Goal: Transaction & Acquisition: Download file/media

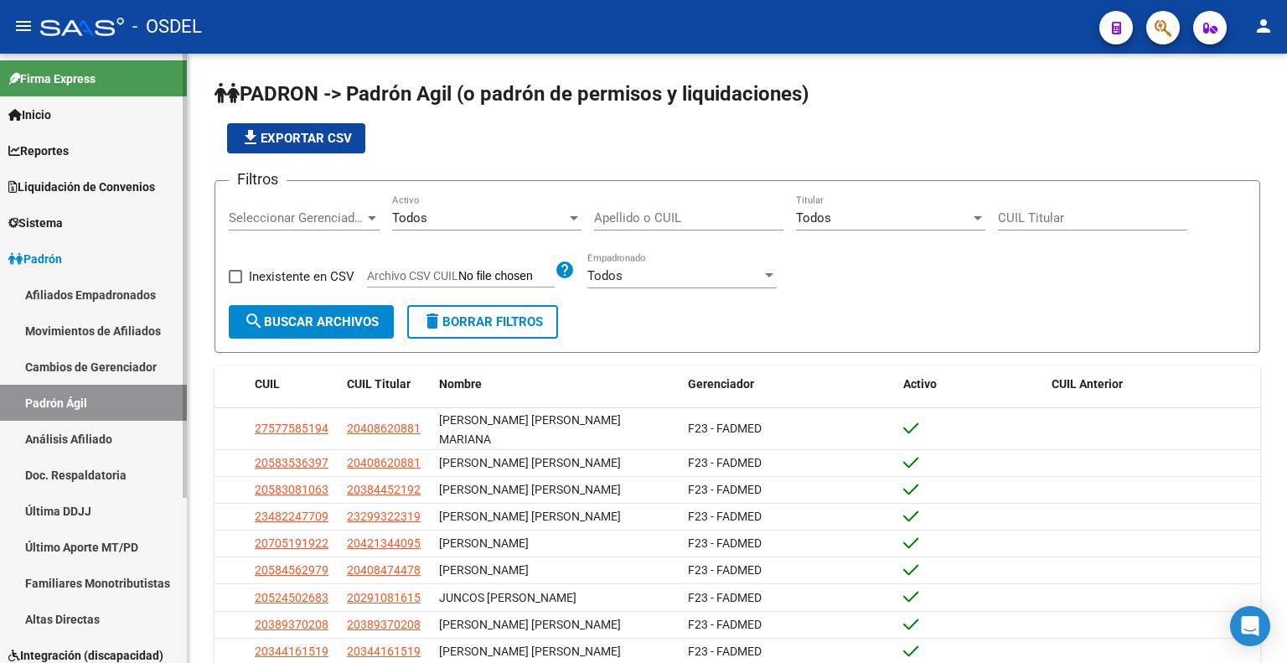
click at [145, 185] on span "Liquidación de Convenios" at bounding box center [81, 187] width 147 height 18
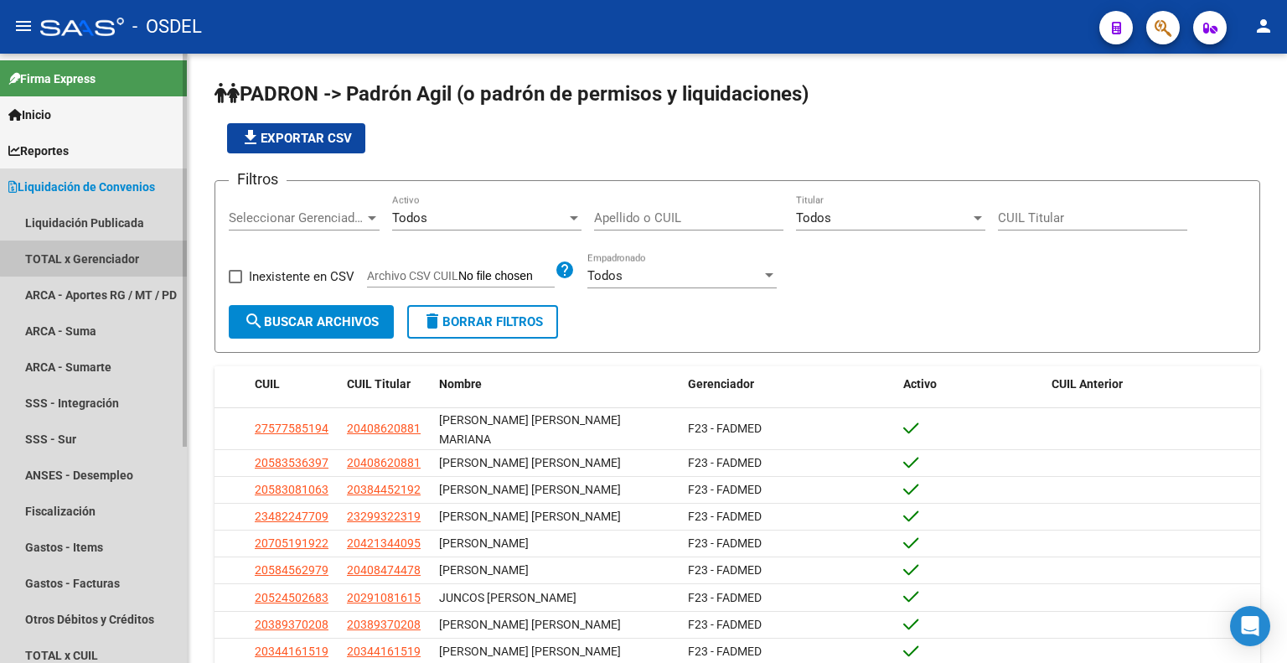
click at [142, 250] on link "TOTAL x Gerenciador" at bounding box center [93, 258] width 187 height 36
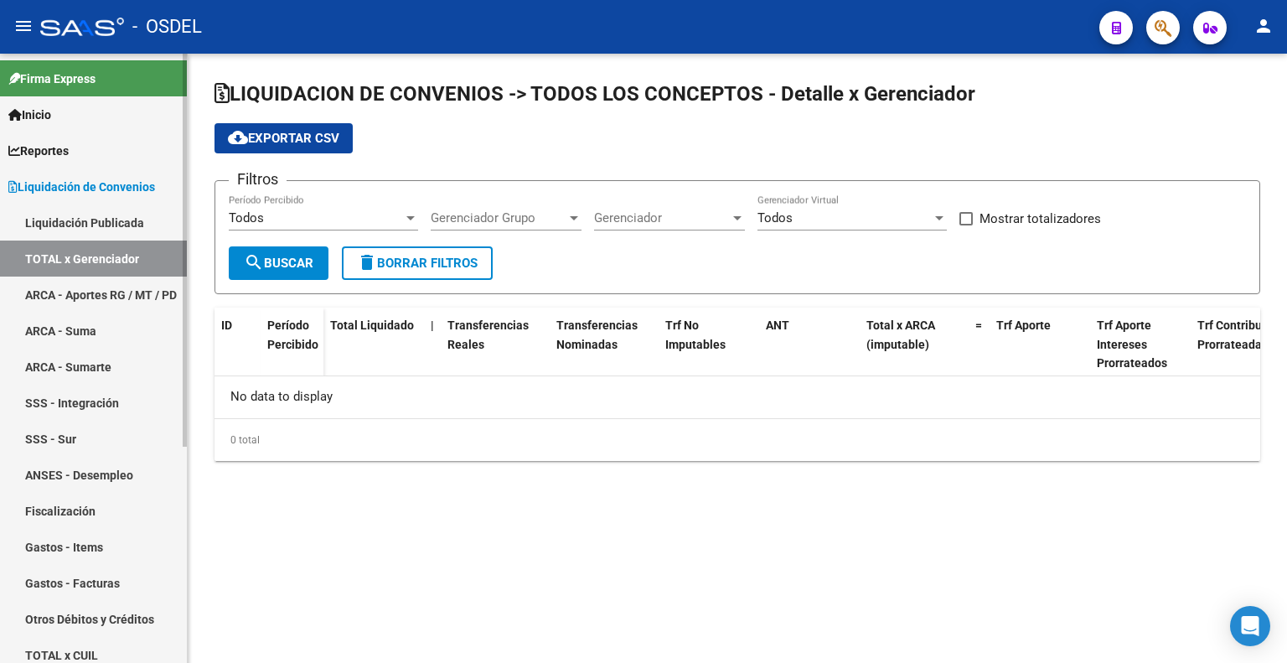
checkbox input "true"
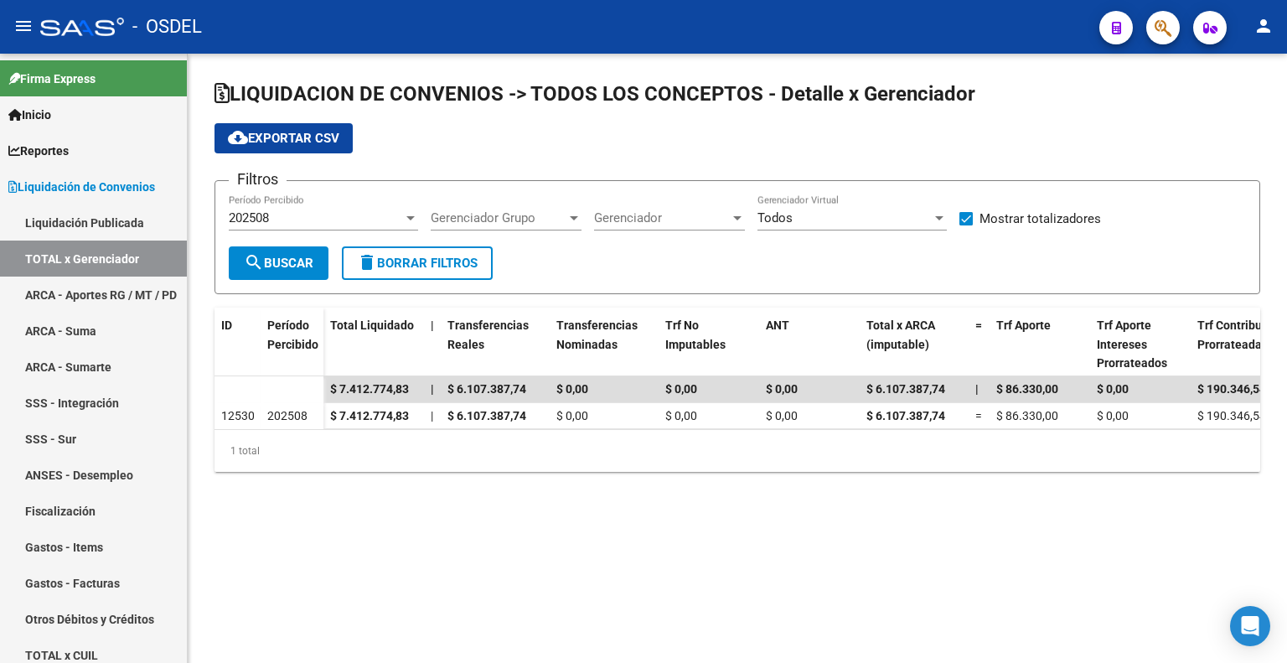
click at [276, 215] on div "202508" at bounding box center [316, 217] width 174 height 15
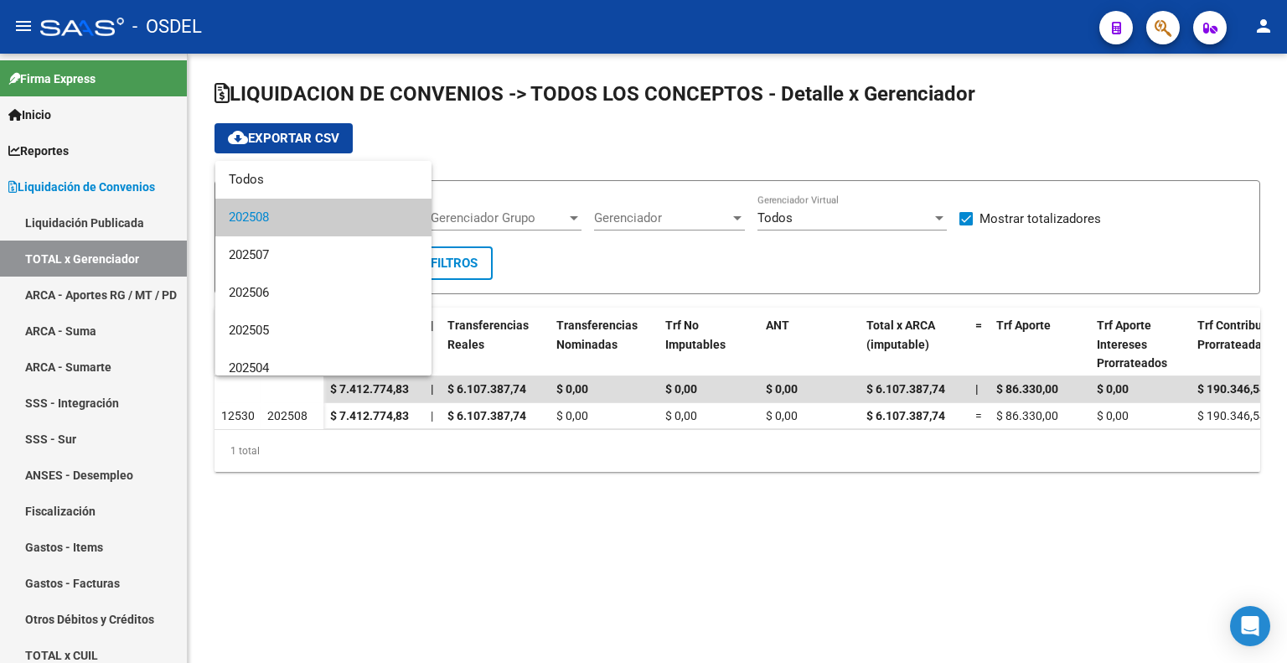
click at [117, 229] on div at bounding box center [643, 331] width 1287 height 663
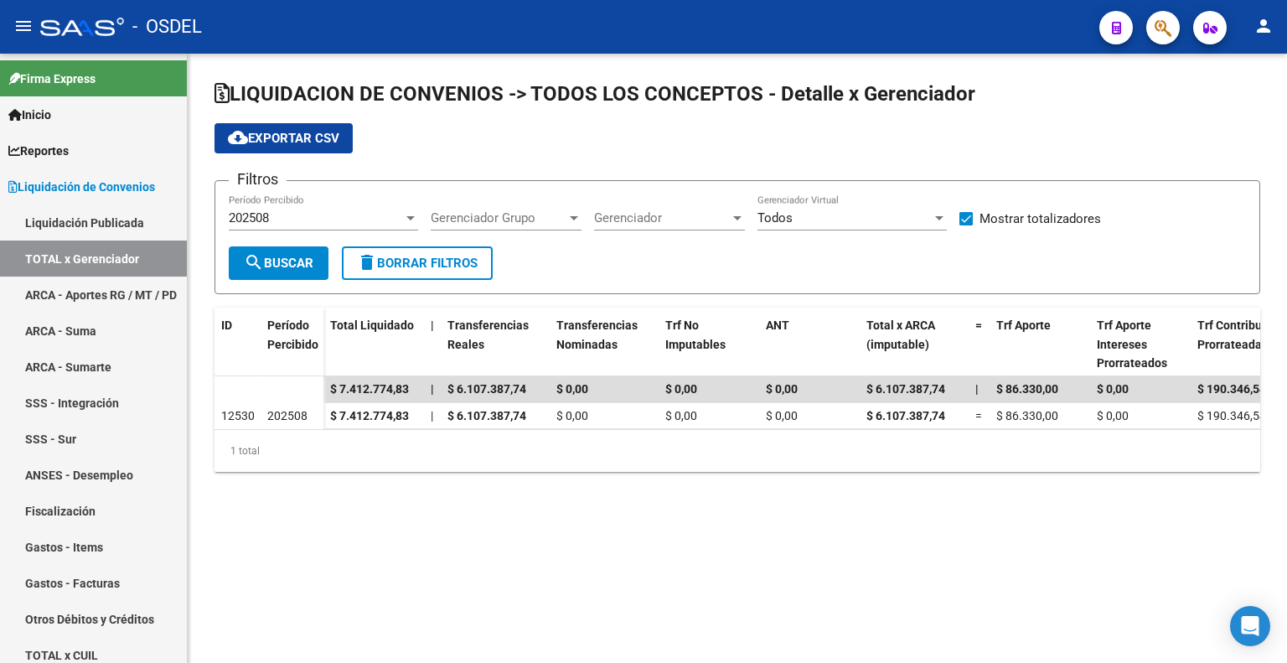
click at [271, 204] on div "202508 Período Percibido" at bounding box center [323, 212] width 189 height 36
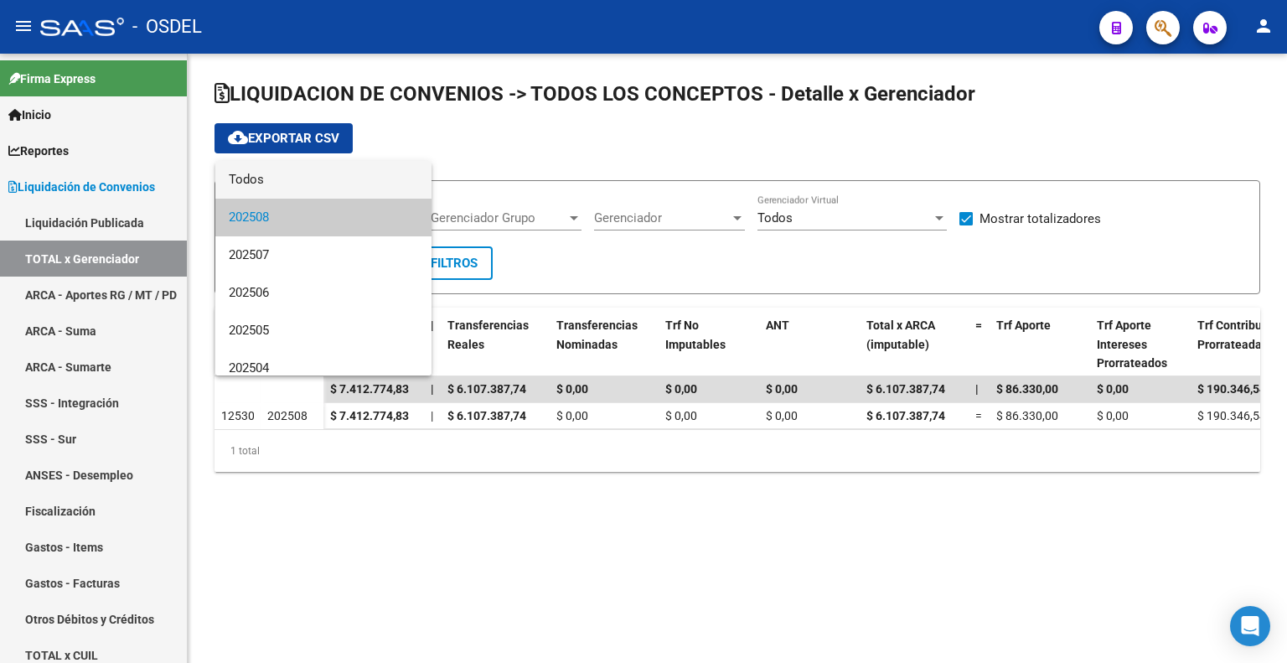
click at [285, 173] on span "Todos" at bounding box center [323, 180] width 189 height 38
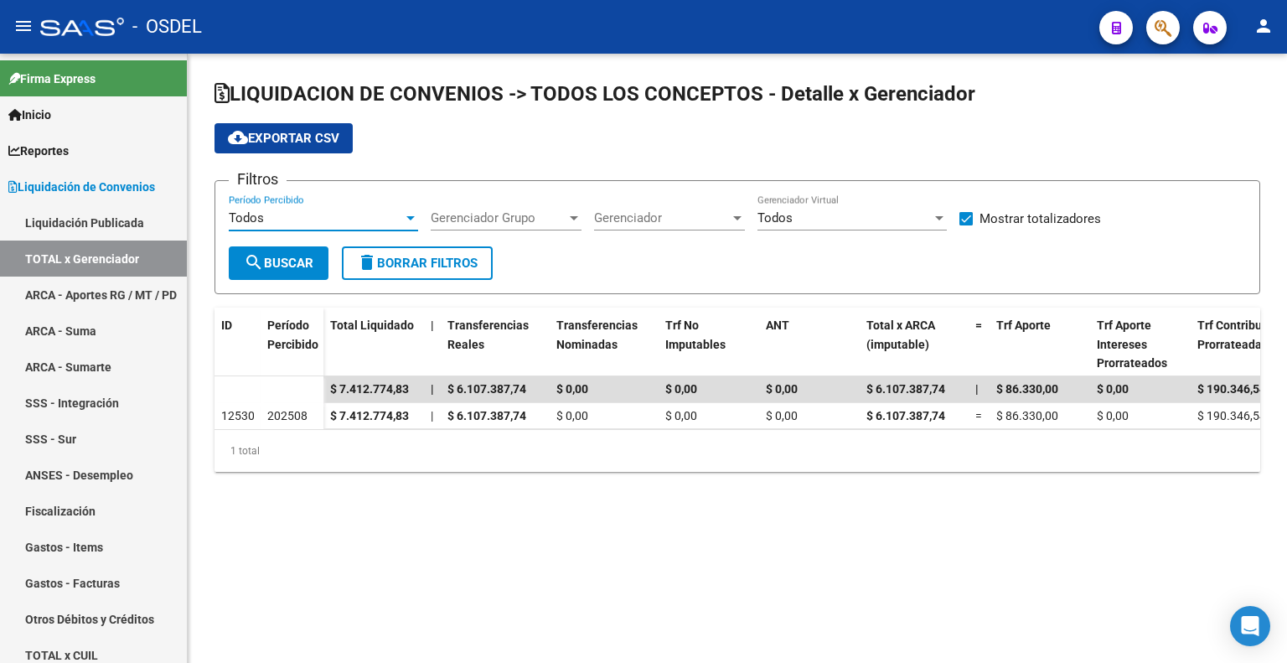
click at [271, 262] on span "search Buscar" at bounding box center [279, 262] width 70 height 15
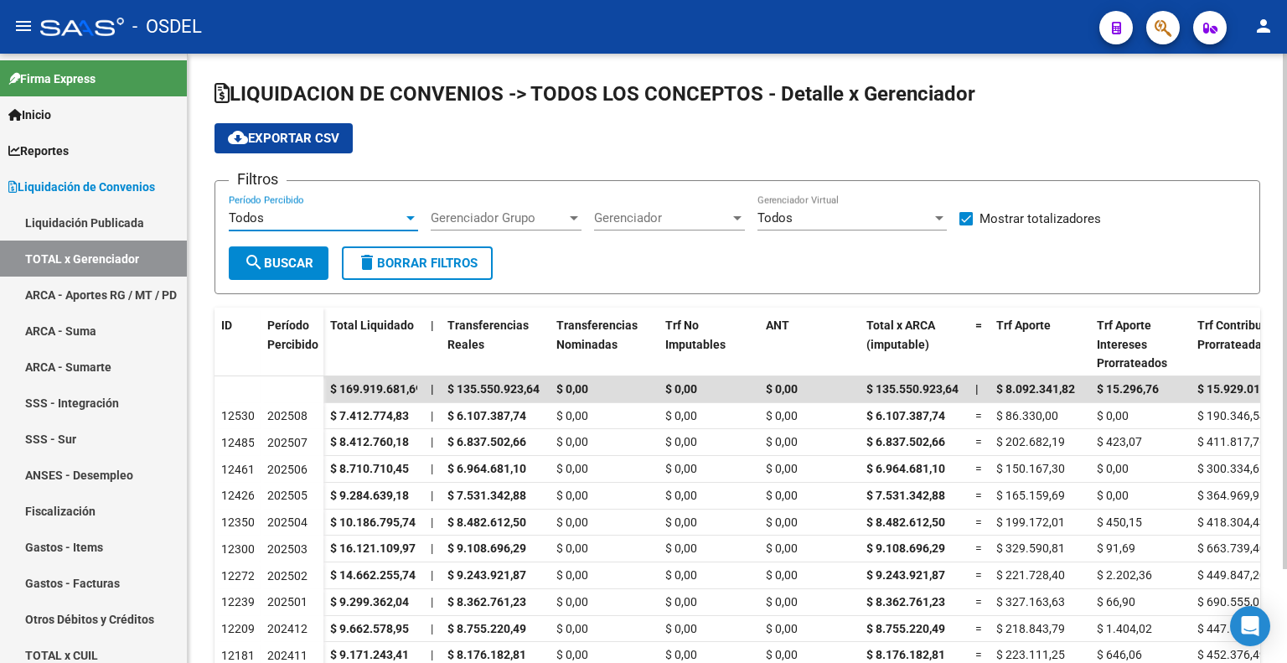
click at [292, 210] on div "Todos" at bounding box center [316, 217] width 174 height 15
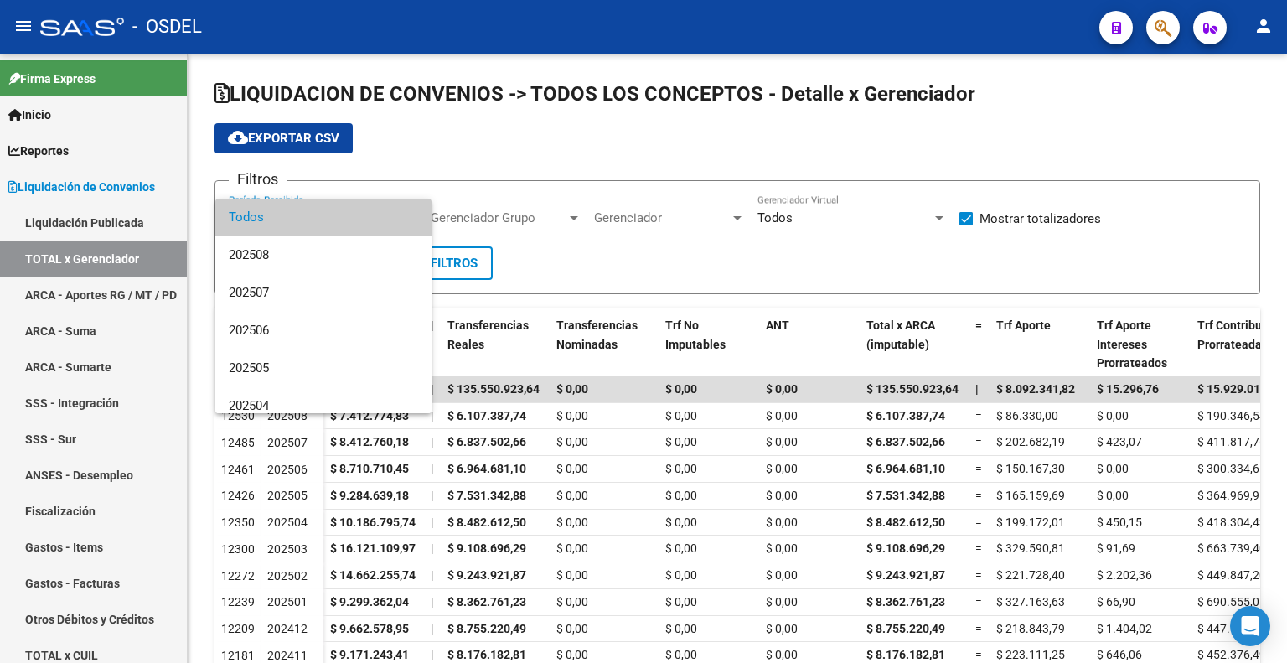
click at [575, 244] on div at bounding box center [643, 331] width 1287 height 663
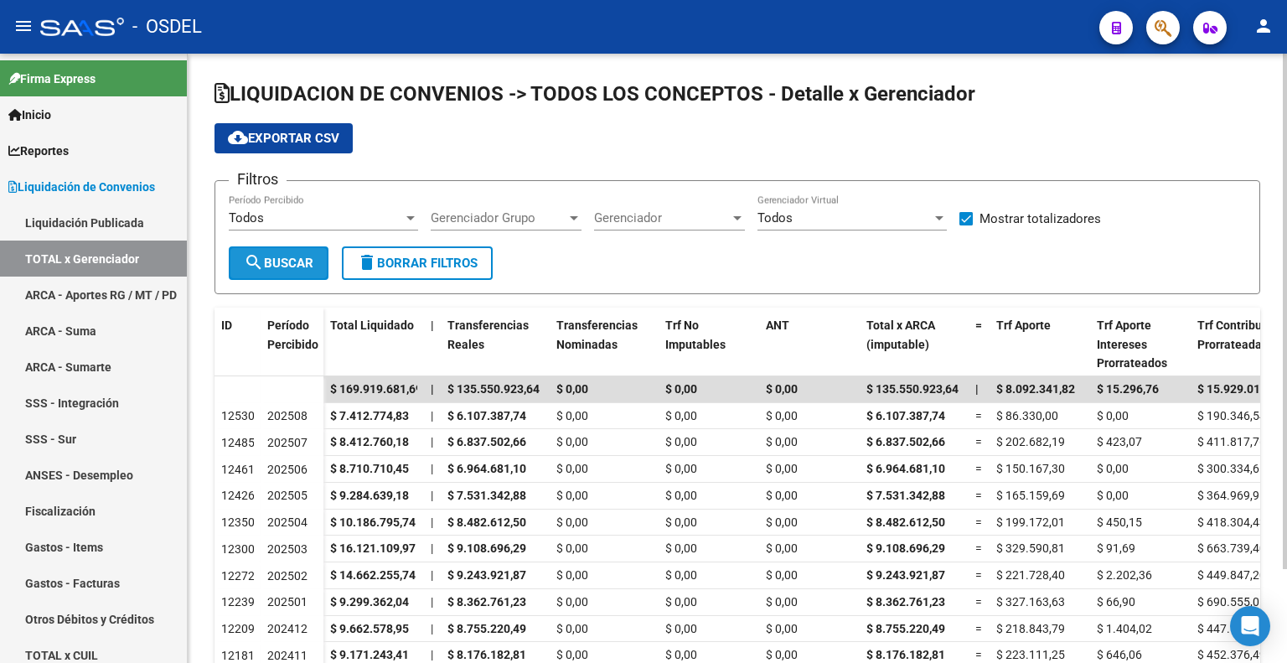
click at [296, 255] on span "search Buscar" at bounding box center [279, 262] width 70 height 15
click at [247, 218] on span "Todos" at bounding box center [246, 217] width 35 height 15
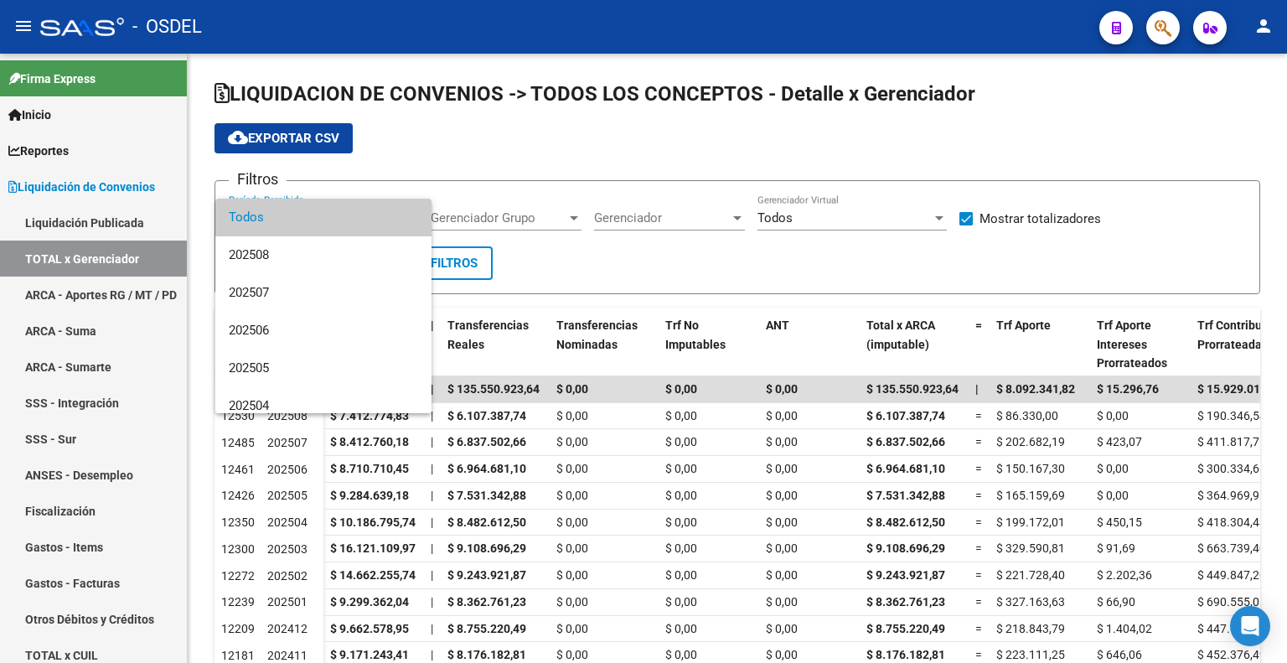
click at [258, 212] on span "Todos" at bounding box center [323, 218] width 189 height 38
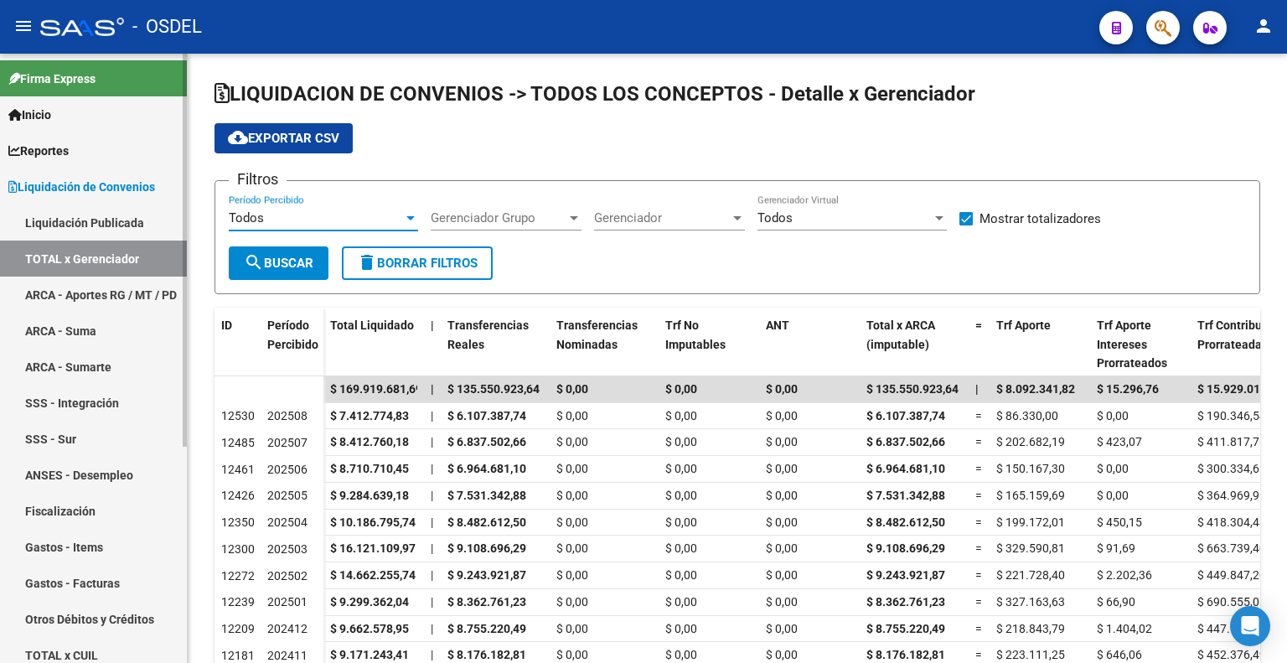
drag, startPoint x: 168, startPoint y: 209, endPoint x: 151, endPoint y: 211, distance: 16.8
click at [168, 209] on link "Liquidación Publicada" at bounding box center [93, 222] width 187 height 36
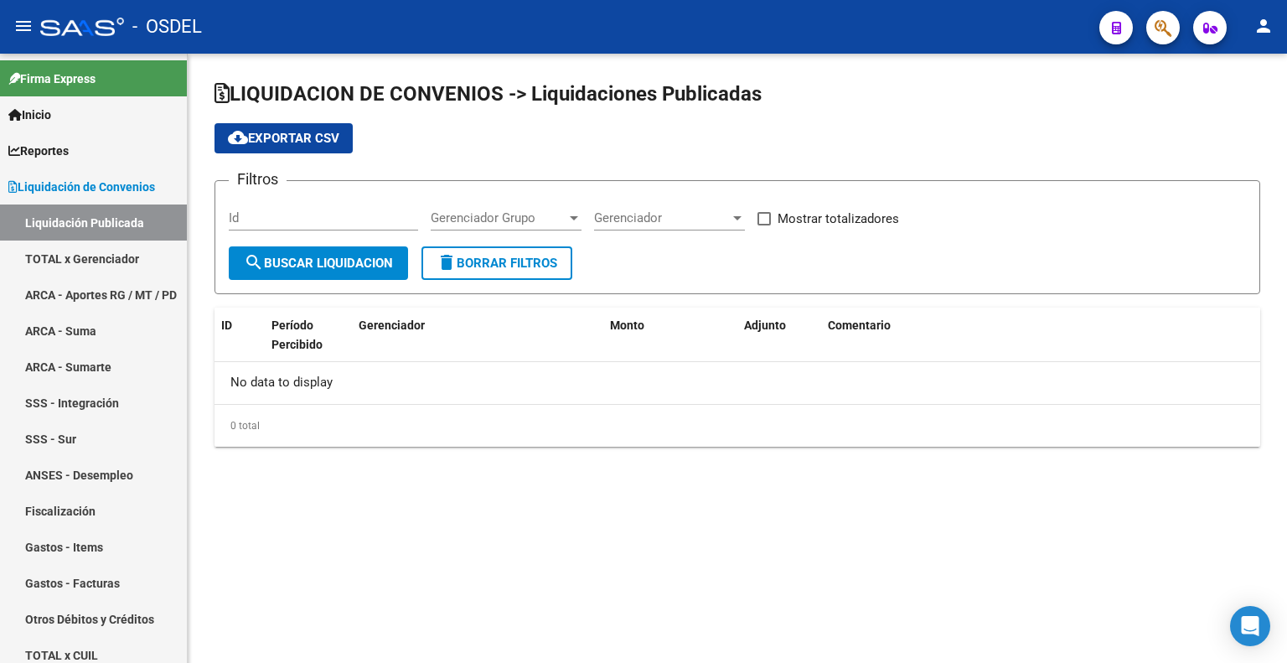
checkbox input "true"
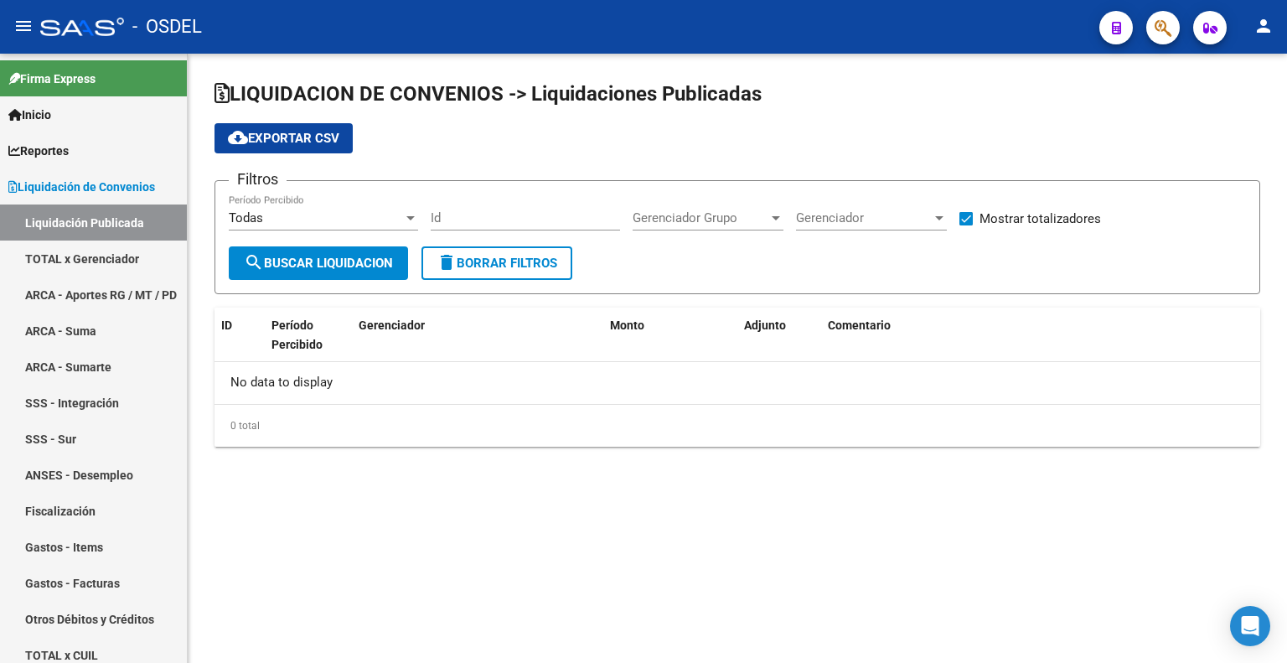
click at [318, 219] on div "Todas" at bounding box center [316, 217] width 174 height 15
click at [374, 163] on div at bounding box center [643, 331] width 1287 height 663
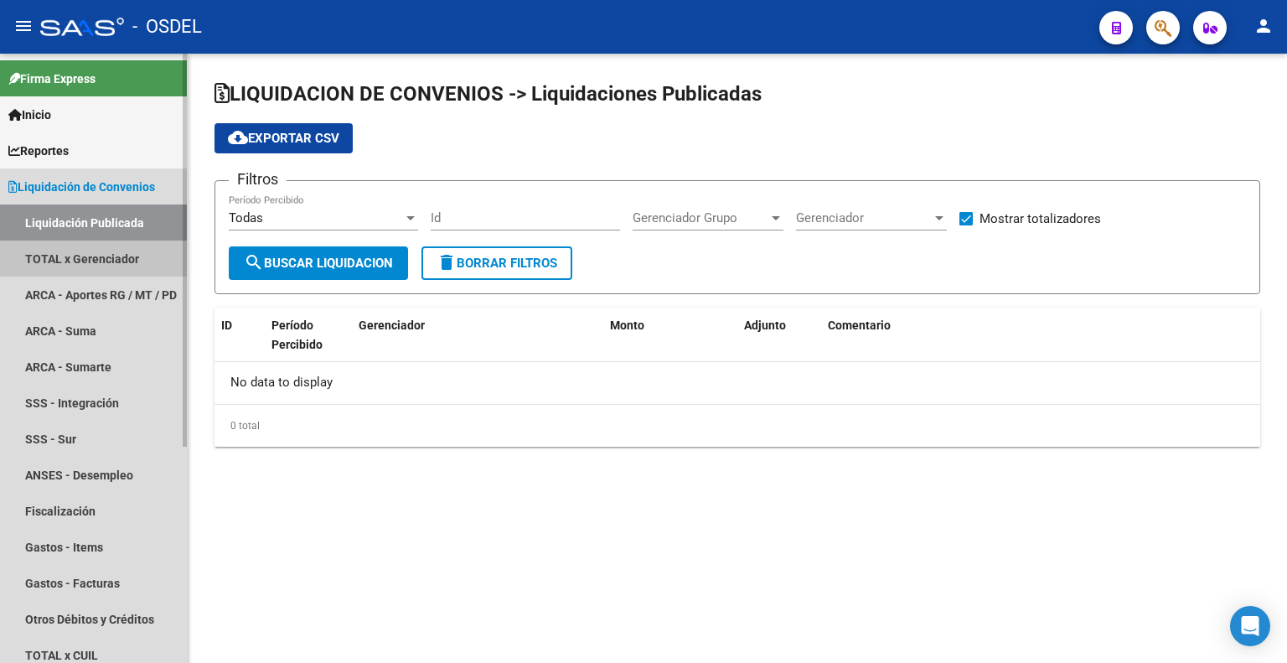
click at [78, 256] on link "TOTAL x Gerenciador" at bounding box center [93, 258] width 187 height 36
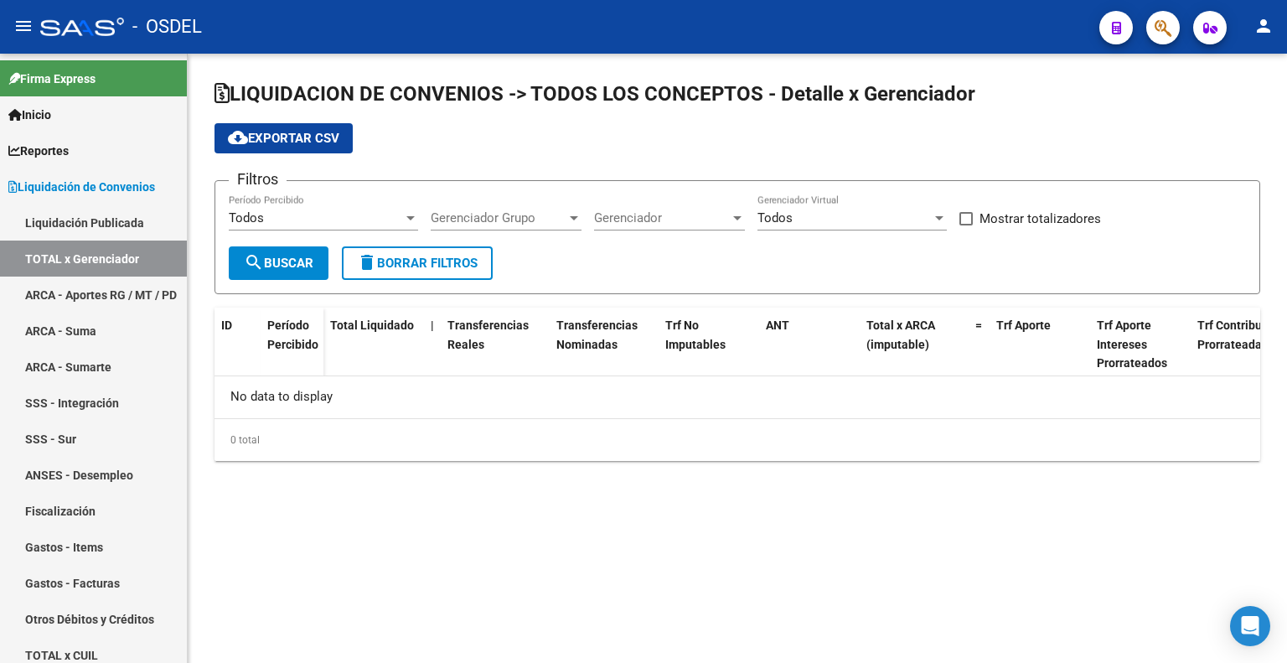
checkbox input "true"
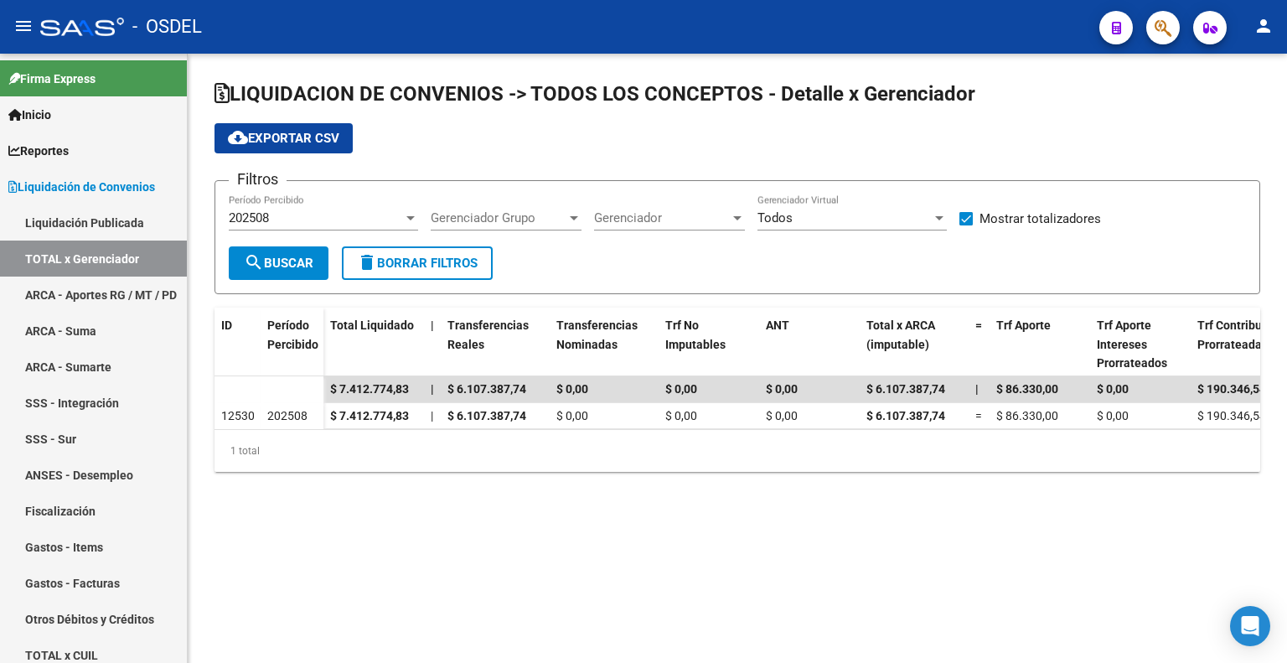
click at [312, 210] on div "202508" at bounding box center [316, 217] width 174 height 15
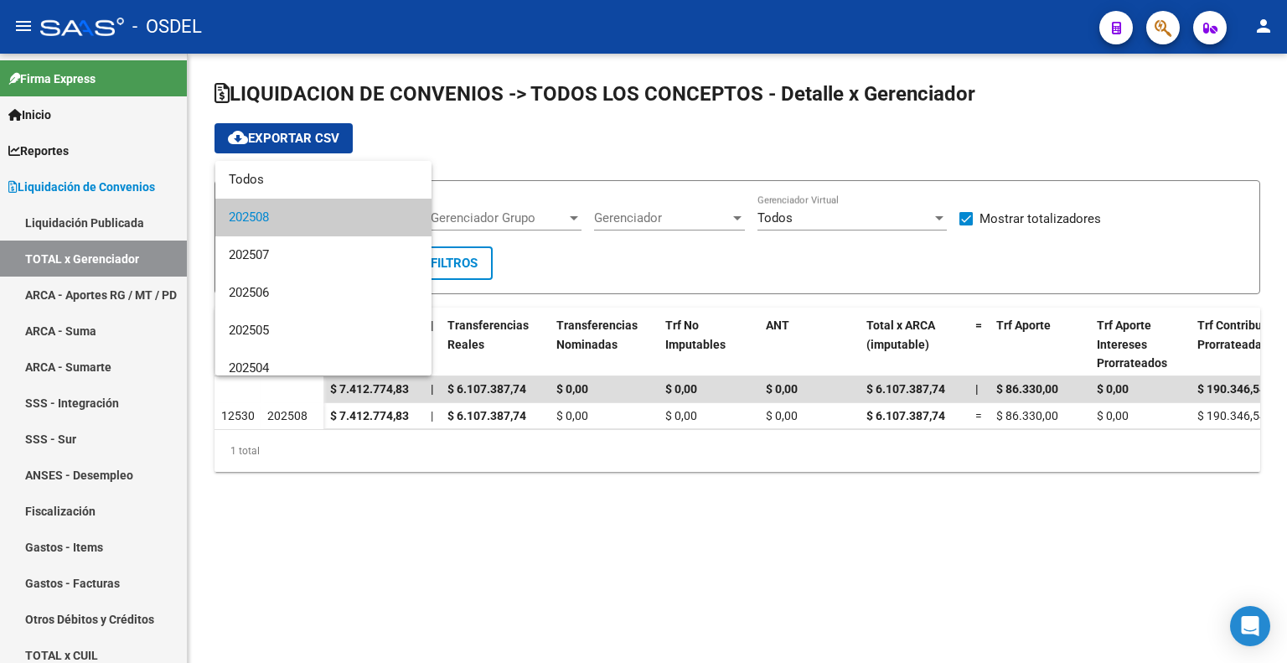
click at [312, 210] on span "202508" at bounding box center [323, 218] width 189 height 38
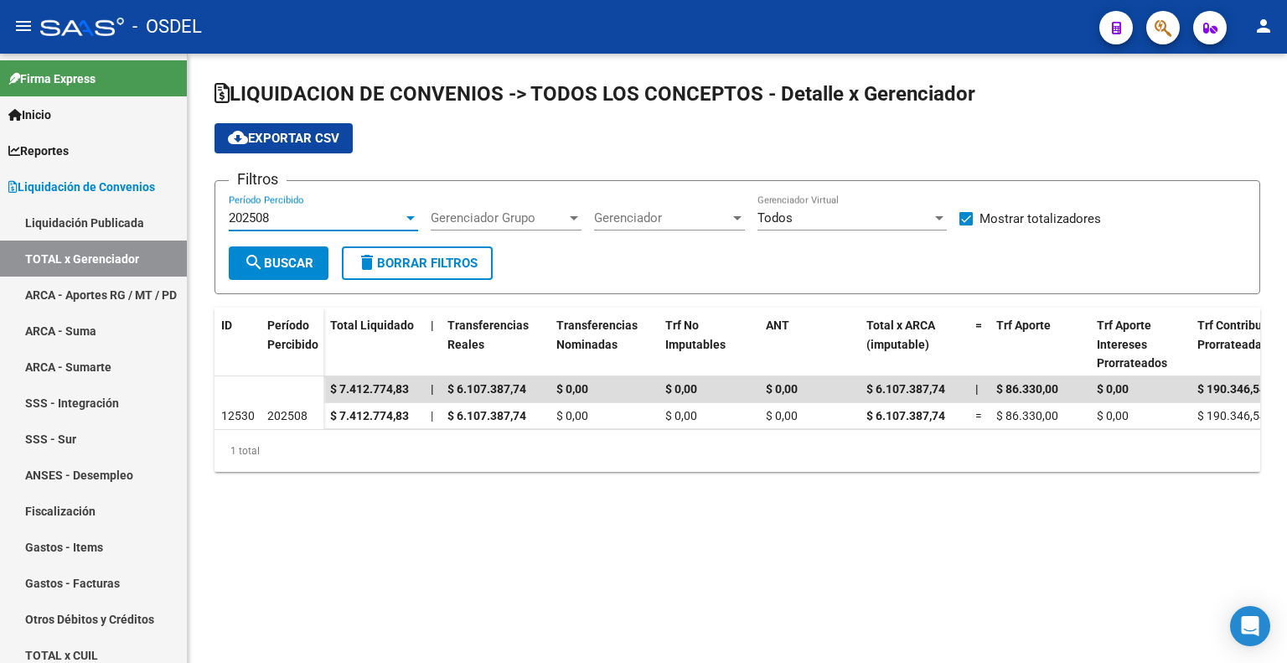
click at [350, 213] on div "202508" at bounding box center [316, 217] width 174 height 15
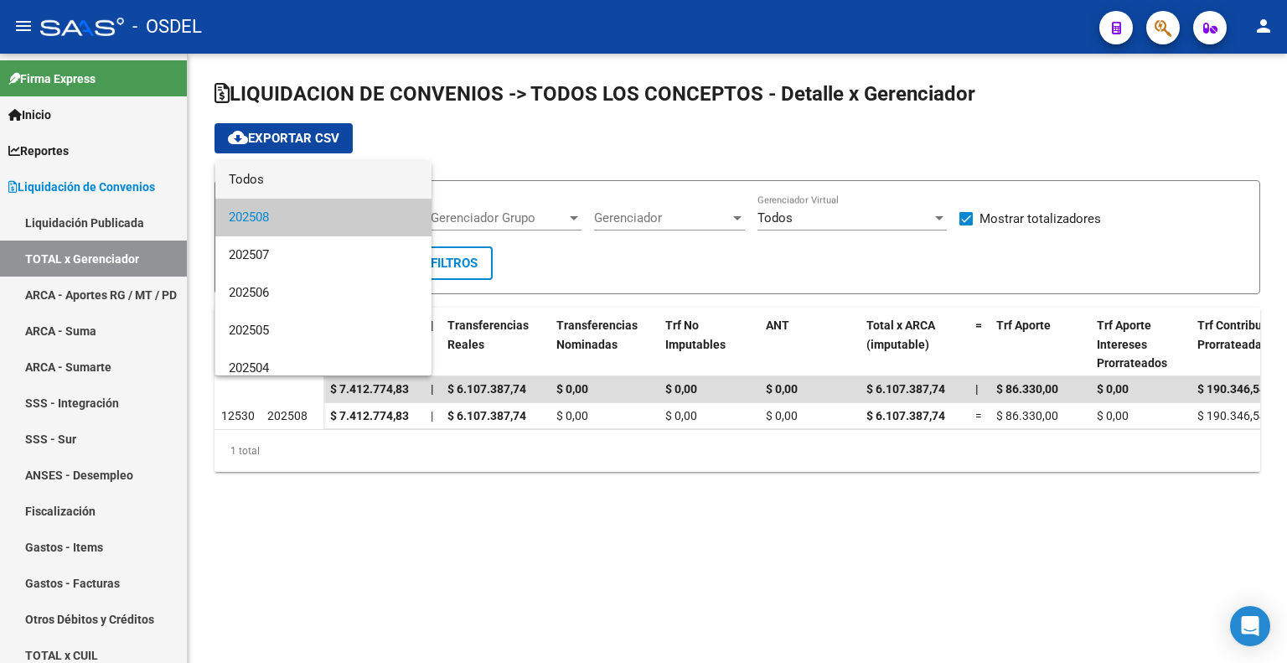
click at [369, 187] on span "Todos" at bounding box center [323, 180] width 189 height 38
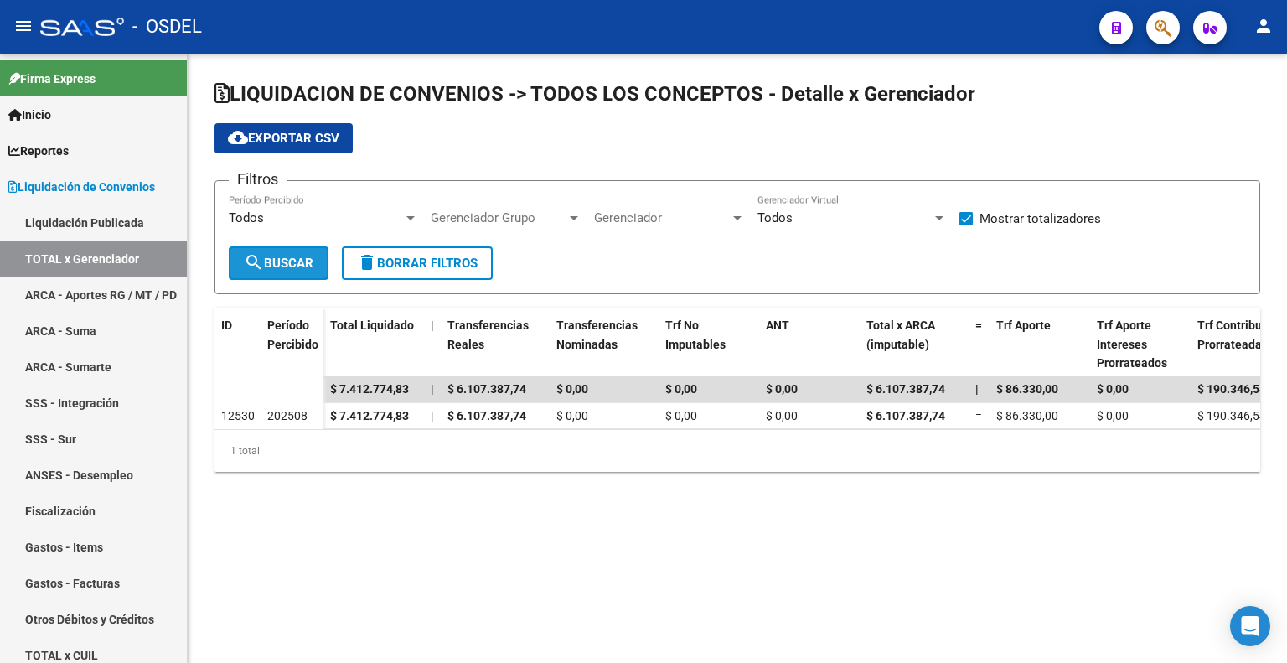
click at [307, 266] on span "search Buscar" at bounding box center [279, 262] width 70 height 15
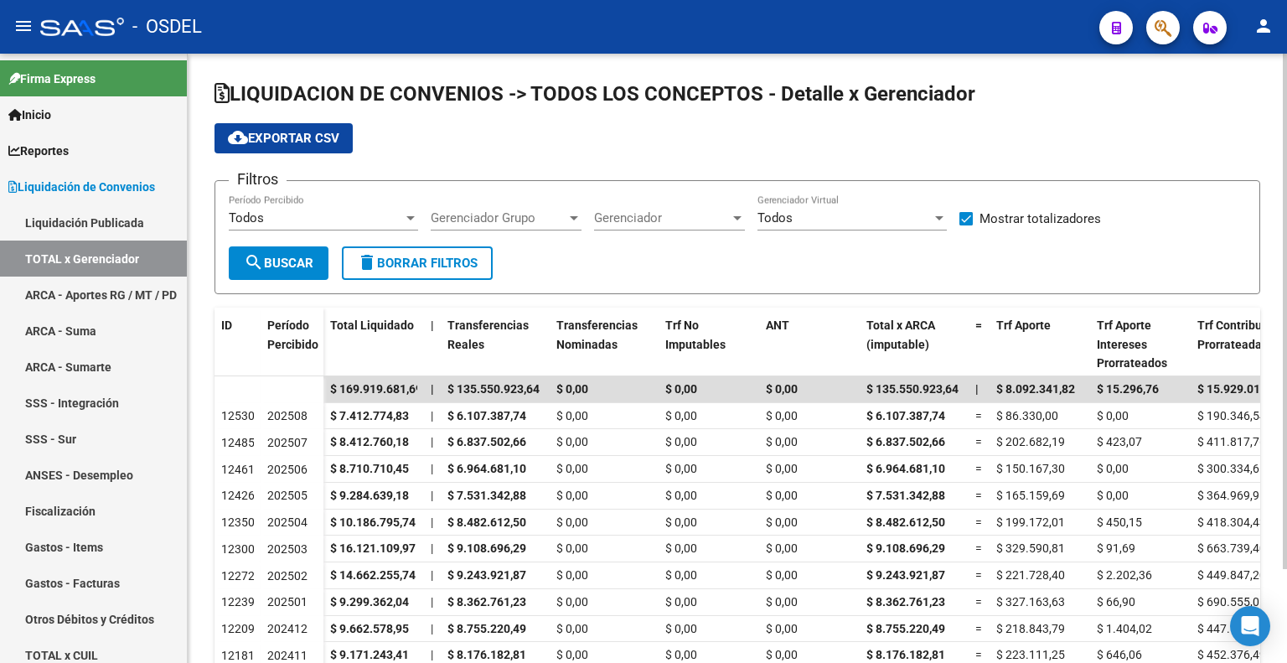
drag, startPoint x: 660, startPoint y: 132, endPoint x: 660, endPoint y: 59, distance: 72.0
click at [660, 132] on div "cloud_download Exportar CSV" at bounding box center [736, 138] width 1045 height 30
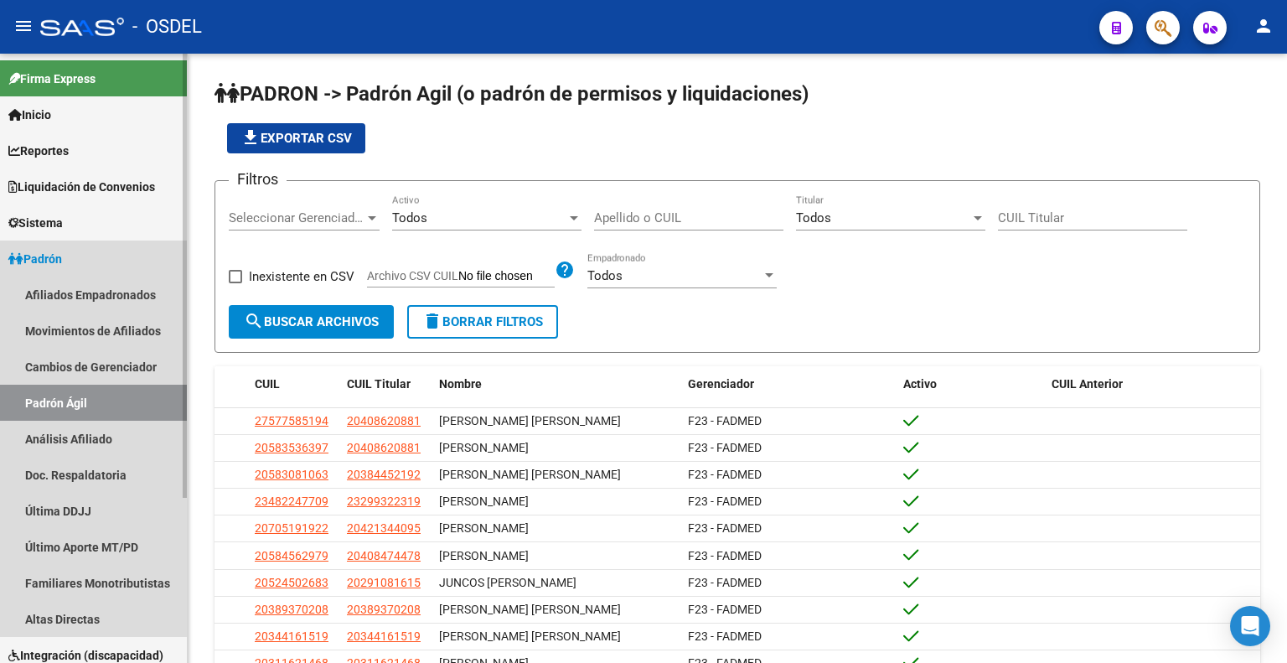
click at [54, 252] on span "Padrón" at bounding box center [35, 259] width 54 height 18
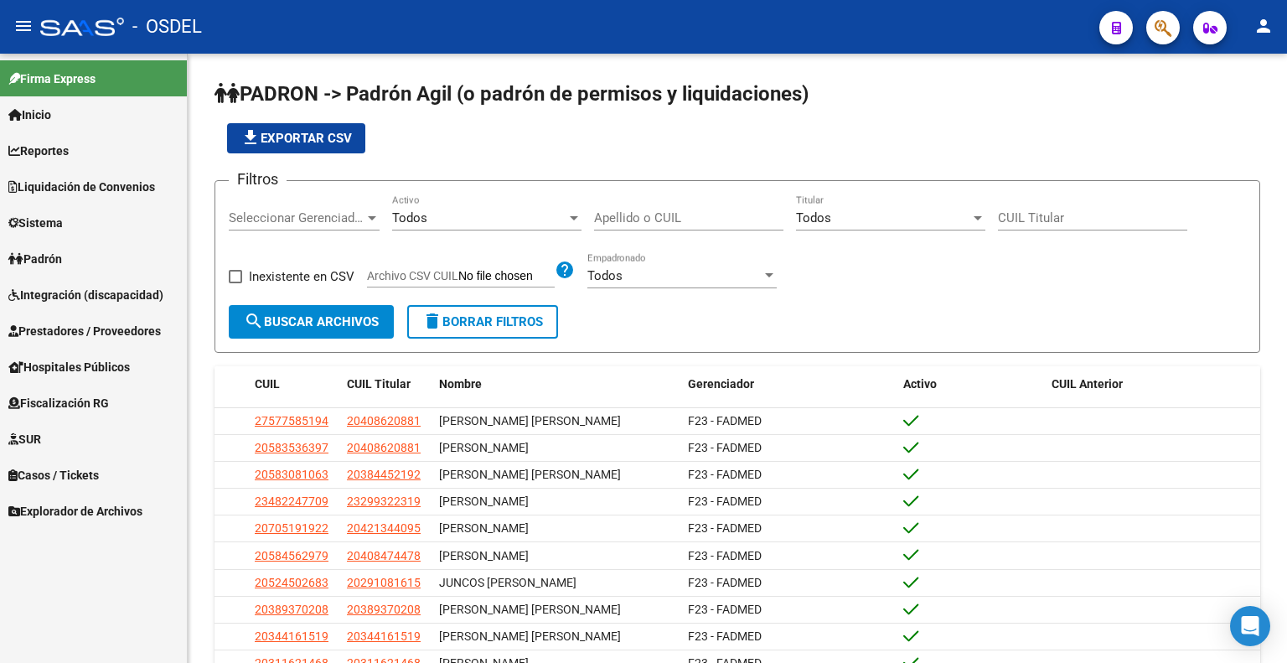
click at [84, 372] on span "Hospitales Públicos" at bounding box center [68, 367] width 121 height 18
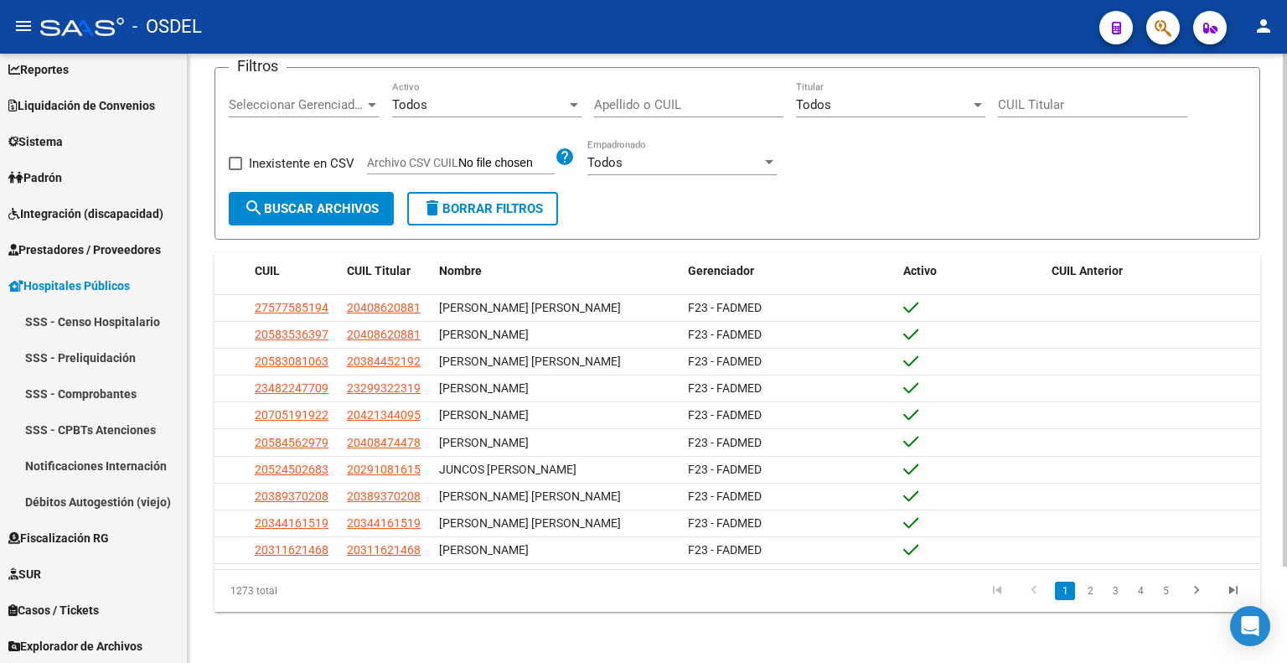
scroll to position [114, 0]
